Goal: Find specific page/section: Find specific page/section

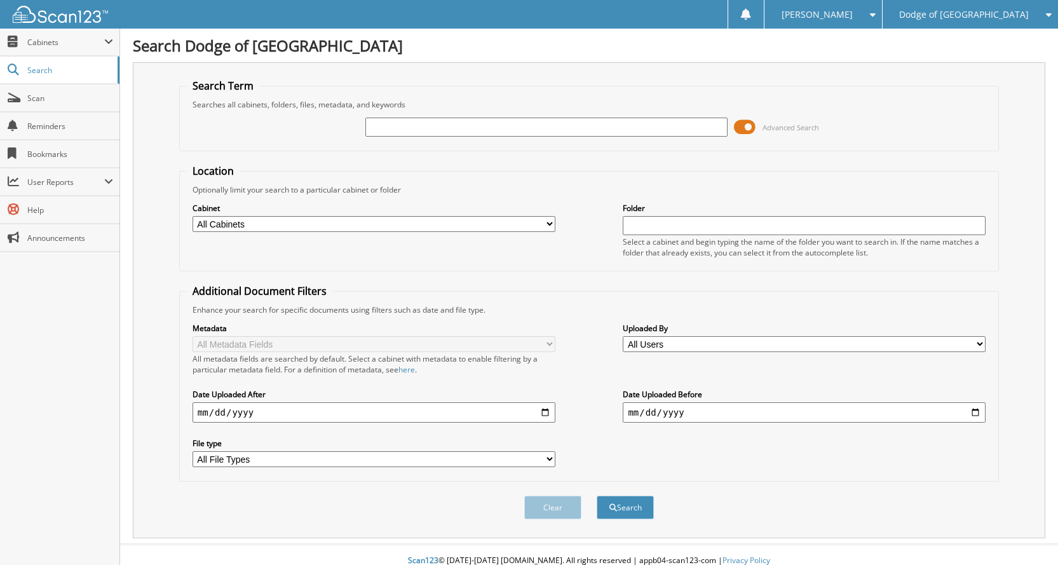
type input "n"
type input "N98631A"
click at [597, 496] on button "Search" at bounding box center [625, 508] width 57 height 24
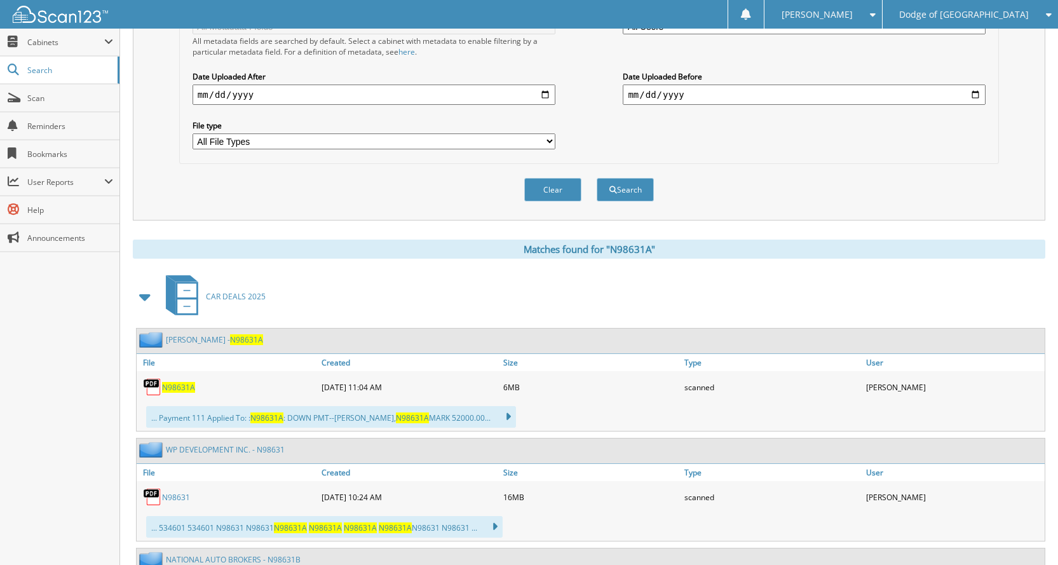
scroll to position [381, 0]
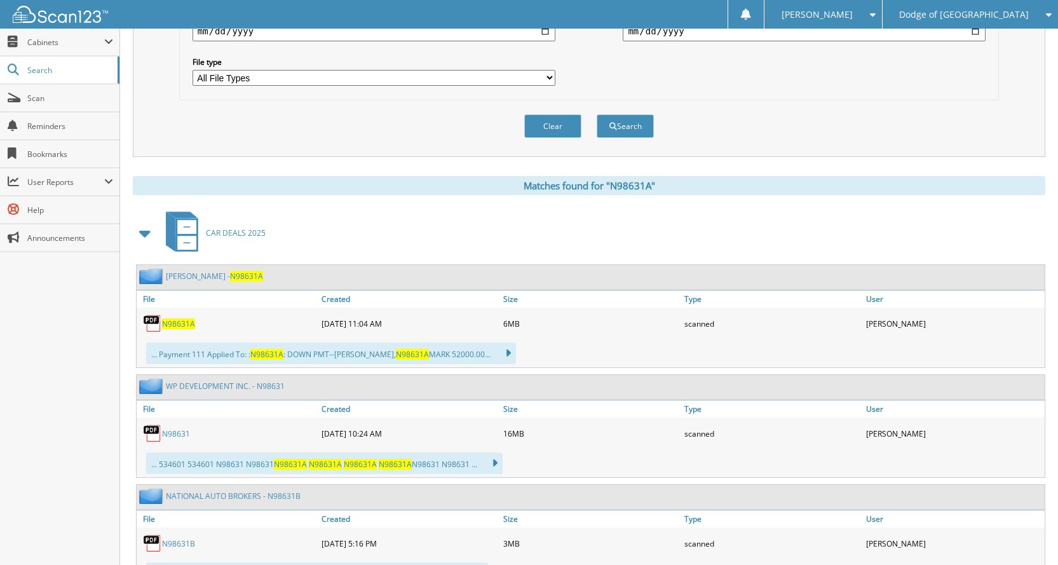
click at [168, 320] on span "N98631A" at bounding box center [178, 323] width 33 height 11
